Goal: Communication & Community: Answer question/provide support

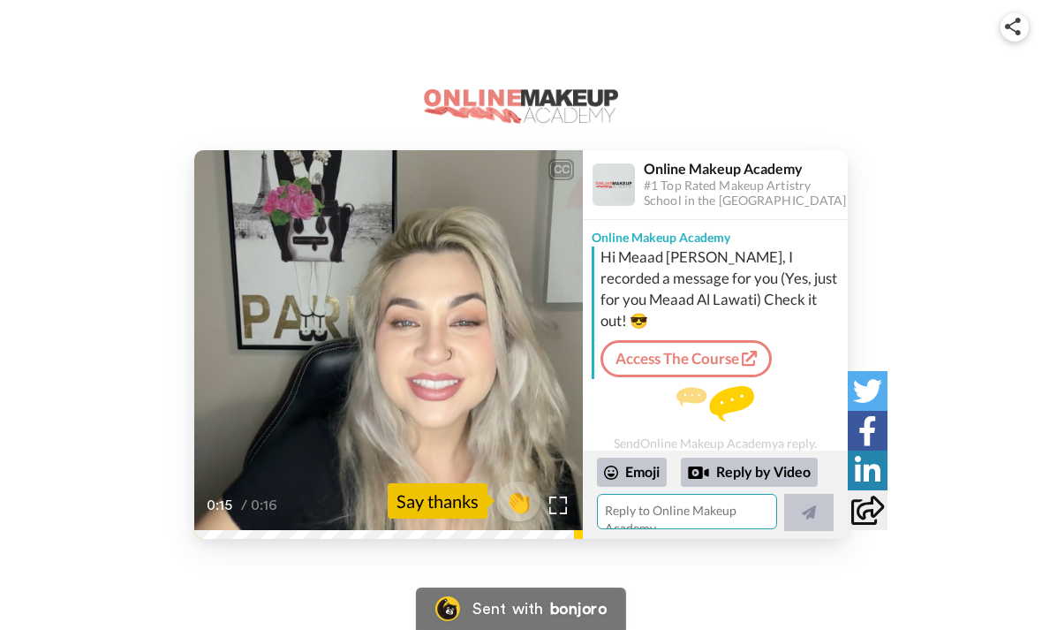
click at [683, 514] on textarea at bounding box center [687, 511] width 180 height 35
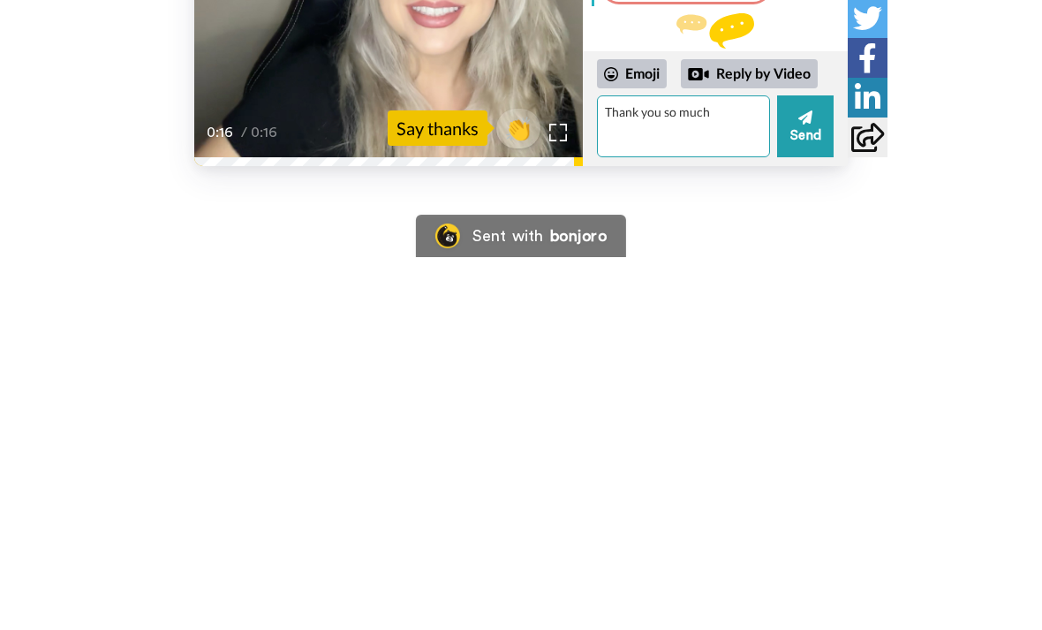
type textarea "Thank you so much"
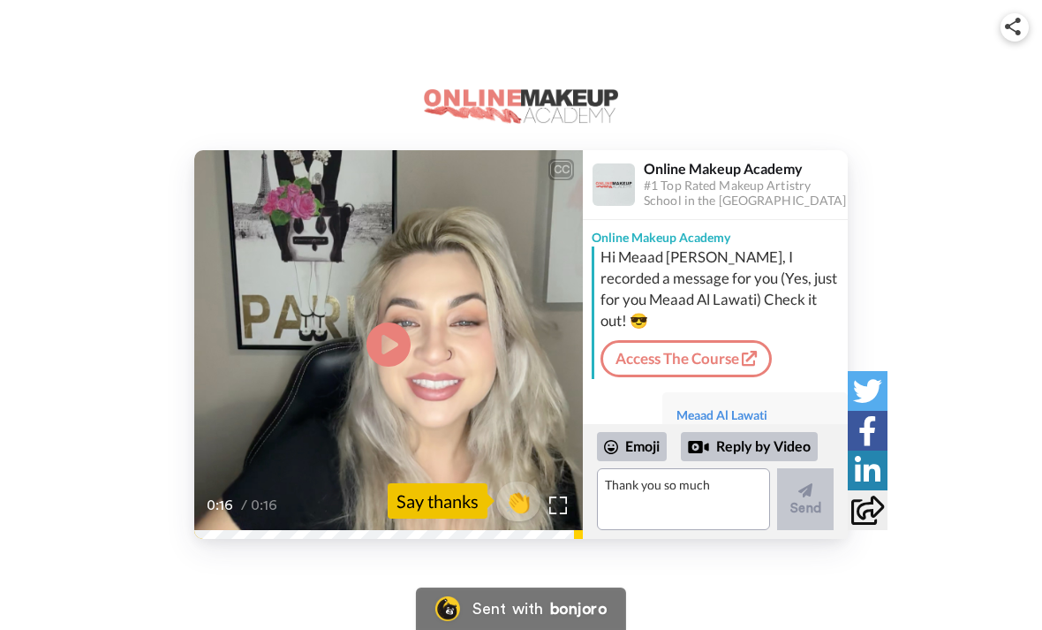
scroll to position [43, 0]
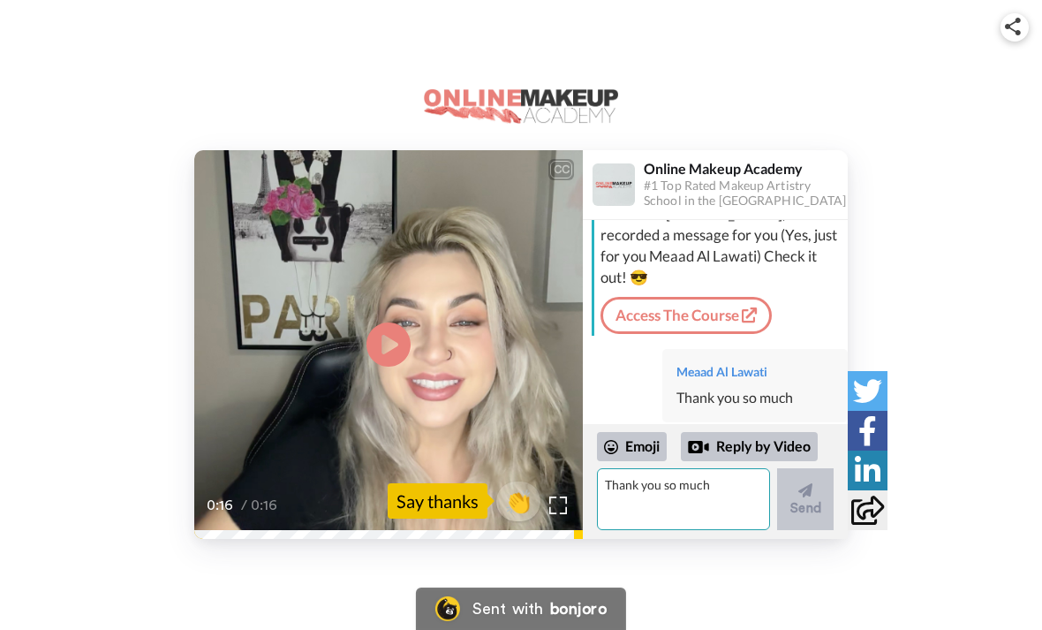
click at [710, 525] on textarea "Thank you so much" at bounding box center [683, 499] width 173 height 62
click at [712, 517] on textarea "Am super excited I have been wanting to do this for years" at bounding box center [683, 499] width 173 height 62
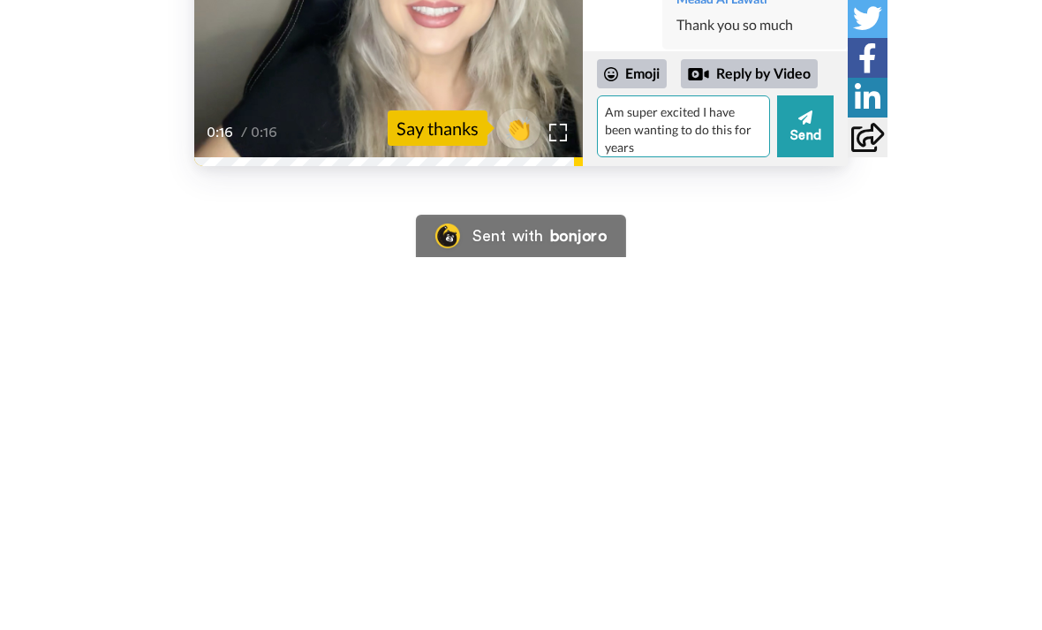
type textarea "Am super excited I have been wanting to do this for years"
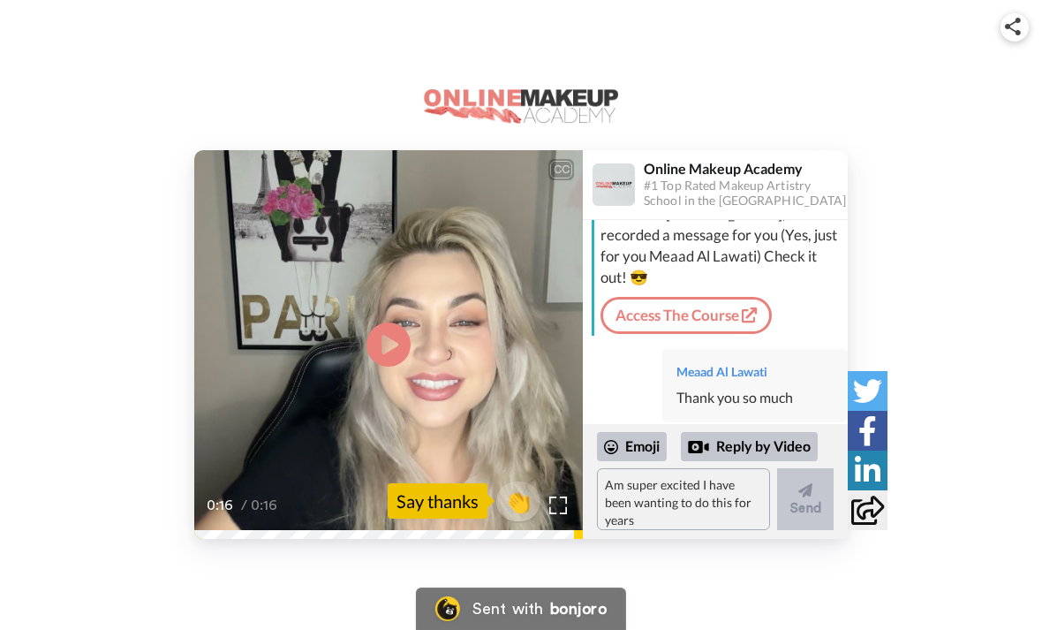
scroll to position [82, 0]
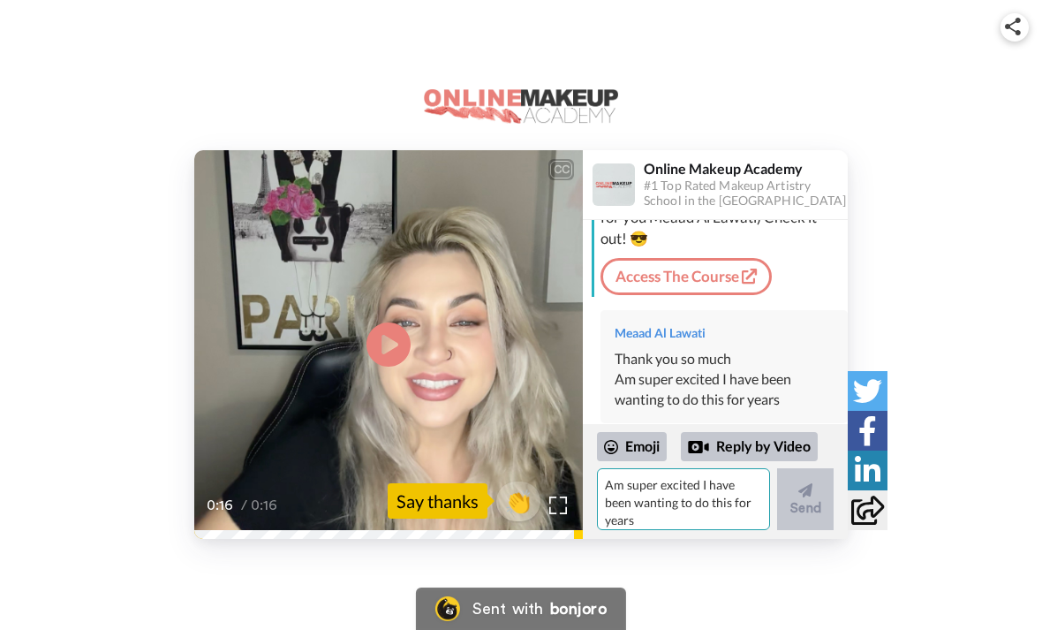
click at [692, 494] on textarea "Am super excited I have been wanting to do this for years" at bounding box center [683, 499] width 173 height 62
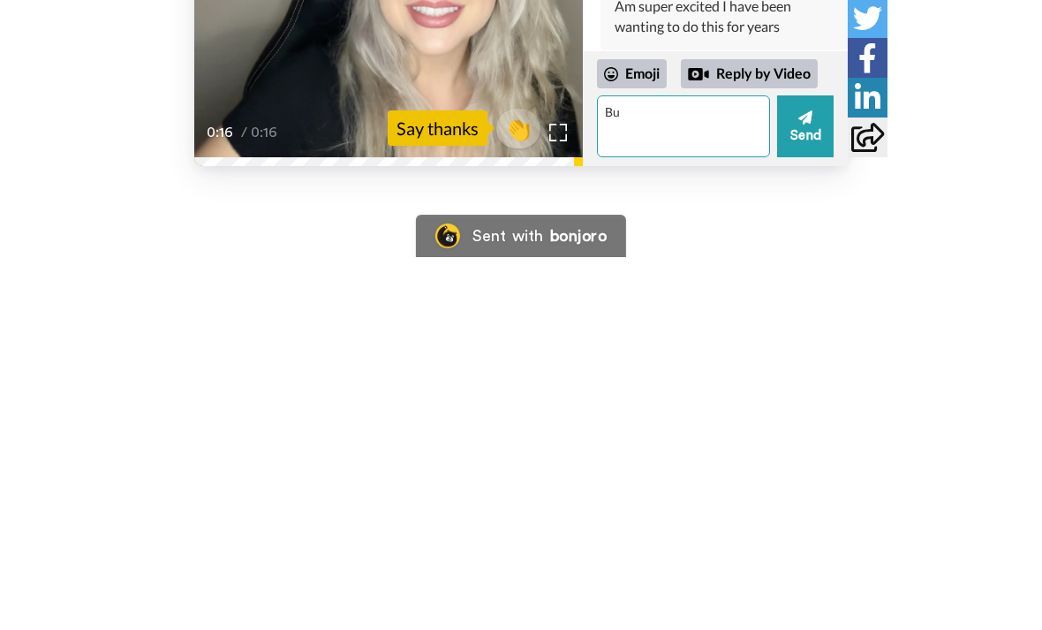
type textarea "B"
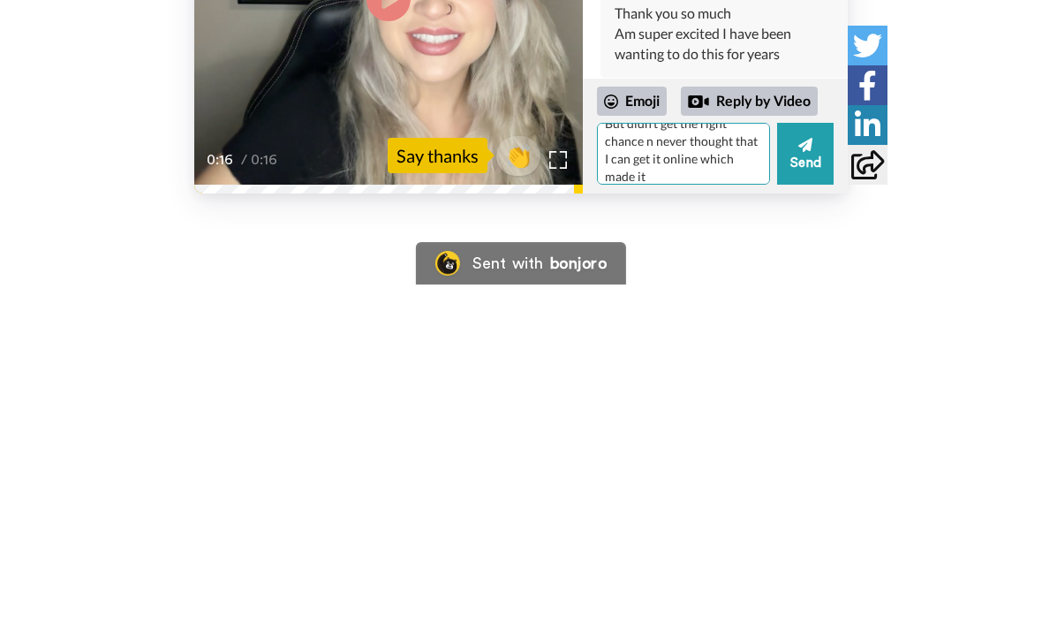
scroll to position [16, 0]
type textarea "But didn’t get the right chance n never thought that I can get it online which …"
click at [805, 483] on icon at bounding box center [805, 490] width 14 height 14
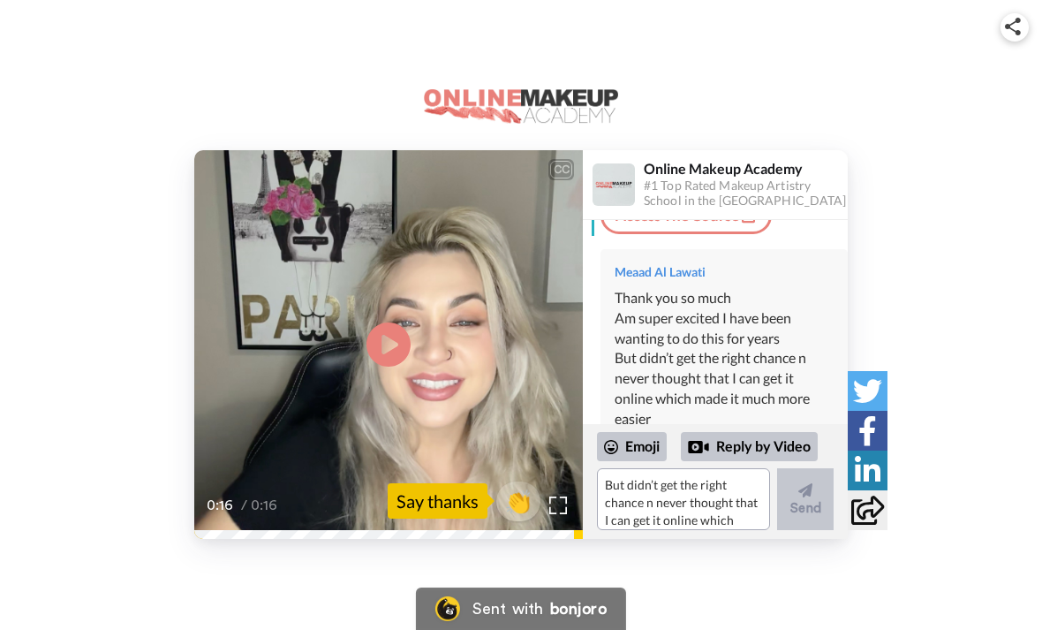
scroll to position [142, 0]
click at [733, 522] on textarea "But didn’t get the right chance n never thought that I can get it online which …" at bounding box center [683, 499] width 173 height 62
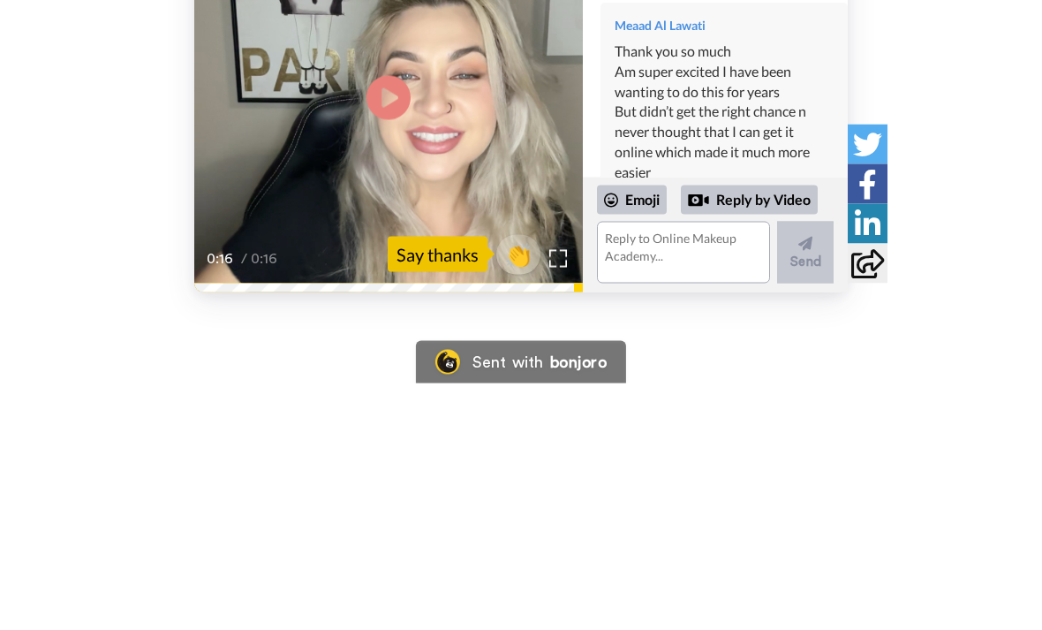
click at [377, 322] on icon at bounding box center [389, 344] width 44 height 44
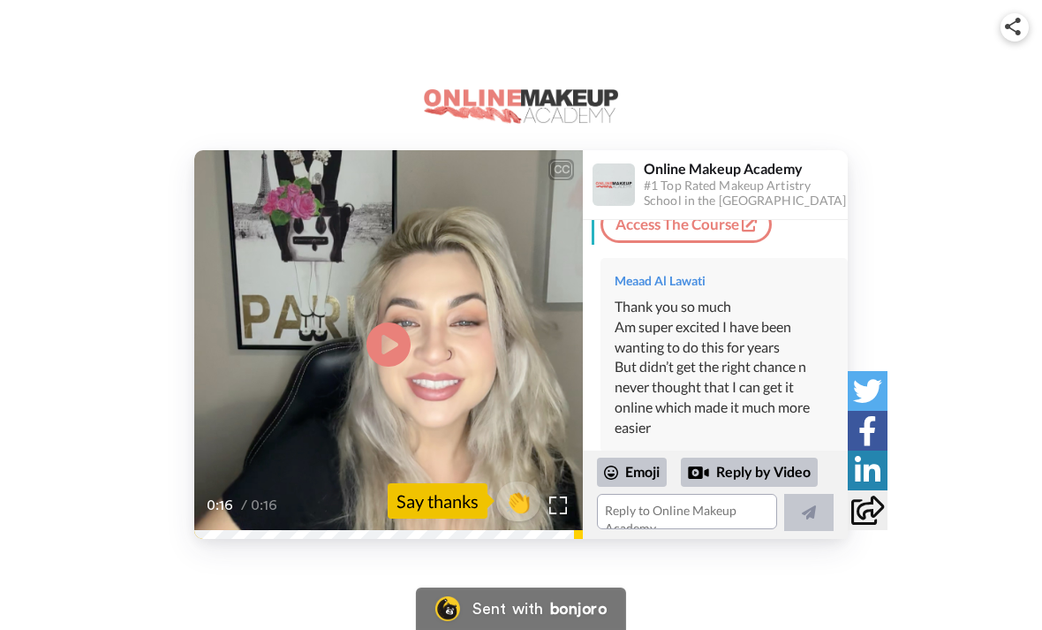
scroll to position [133, 0]
